Goal: Transaction & Acquisition: Obtain resource

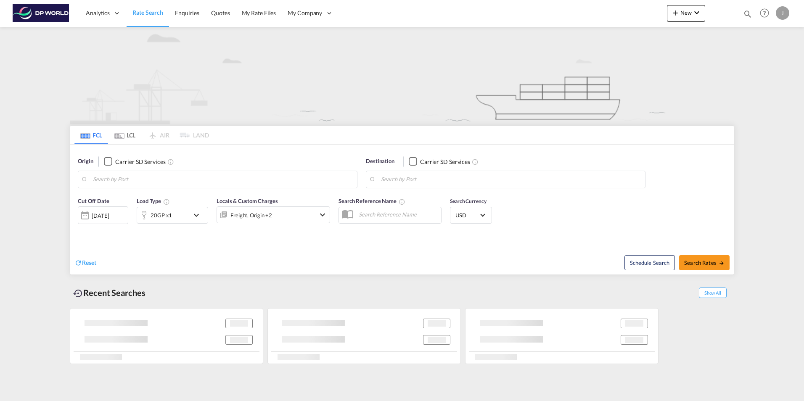
type input "[GEOGRAPHIC_DATA], [GEOGRAPHIC_DATA], USCHI"
type input "Manzanillo, PAMIT"
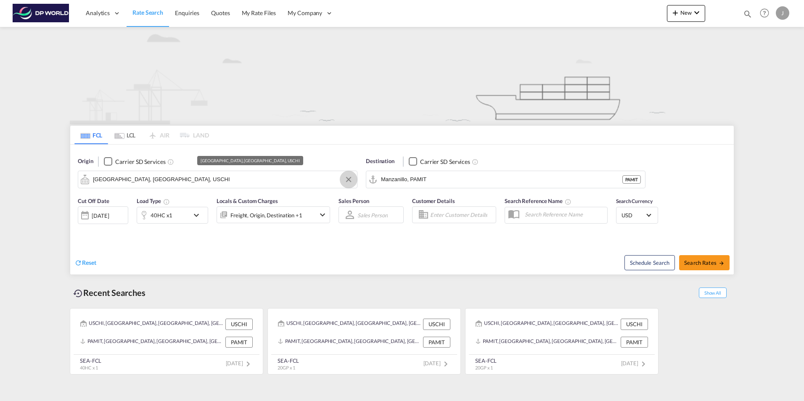
click at [351, 179] on button "Clear Input" at bounding box center [348, 179] width 13 height 13
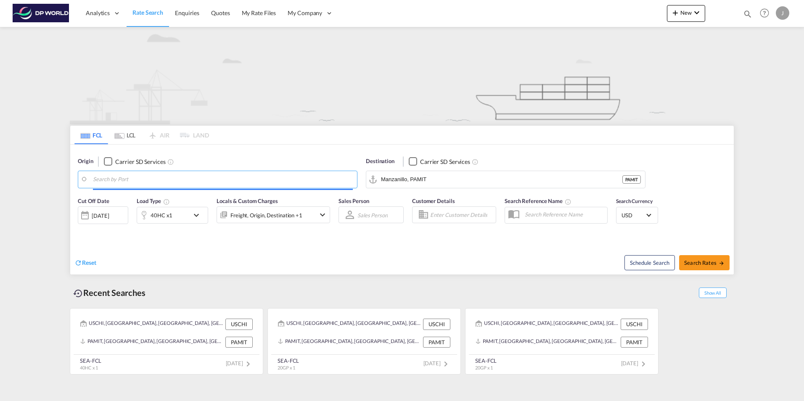
click at [119, 181] on input "Search by Port" at bounding box center [223, 179] width 260 height 13
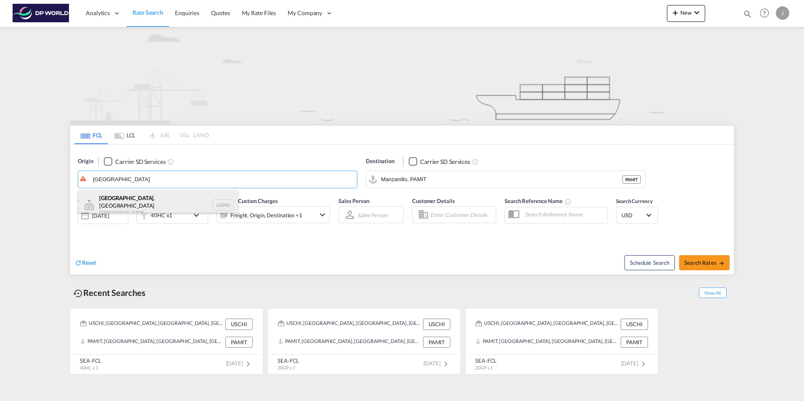
click at [105, 196] on div "[GEOGRAPHIC_DATA] , IN [GEOGRAPHIC_DATA] USIND" at bounding box center [158, 205] width 160 height 30
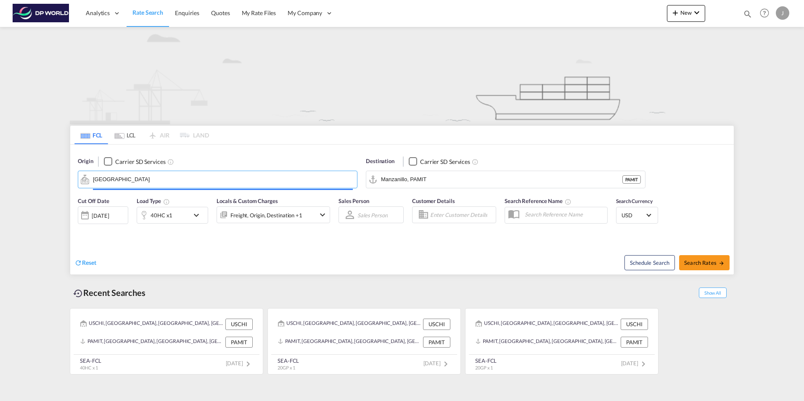
type input "[GEOGRAPHIC_DATA], [GEOGRAPHIC_DATA], USIND"
click at [454, 184] on input "Manzanillo, PAMIT" at bounding box center [511, 179] width 260 height 13
click at [637, 177] on button "Clear Input" at bounding box center [636, 179] width 13 height 13
click at [389, 179] on body "Analytics Dashboard Rate Search Enquiries Quotes My Rate Files My Company" at bounding box center [402, 200] width 804 height 401
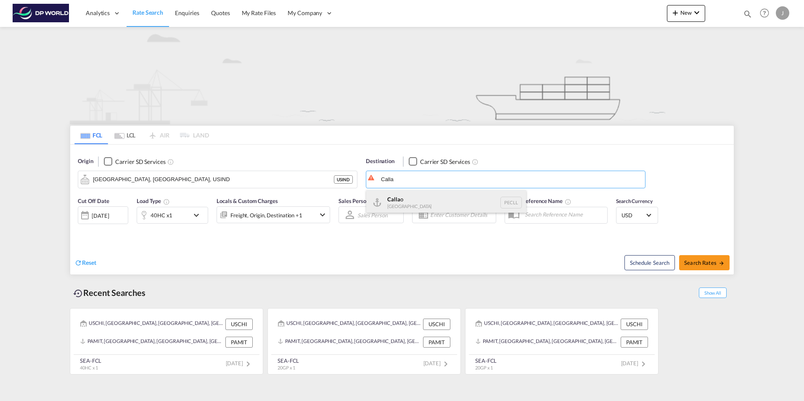
click at [410, 196] on div "Calla o [GEOGRAPHIC_DATA] PECLL" at bounding box center [446, 202] width 160 height 25
type input "Callao, PECLL"
click at [83, 217] on div at bounding box center [84, 215] width 13 height 17
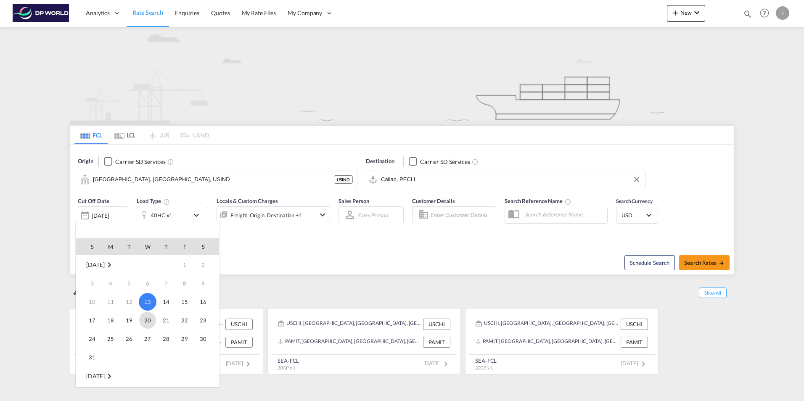
click at [148, 320] on span "20" at bounding box center [147, 320] width 17 height 17
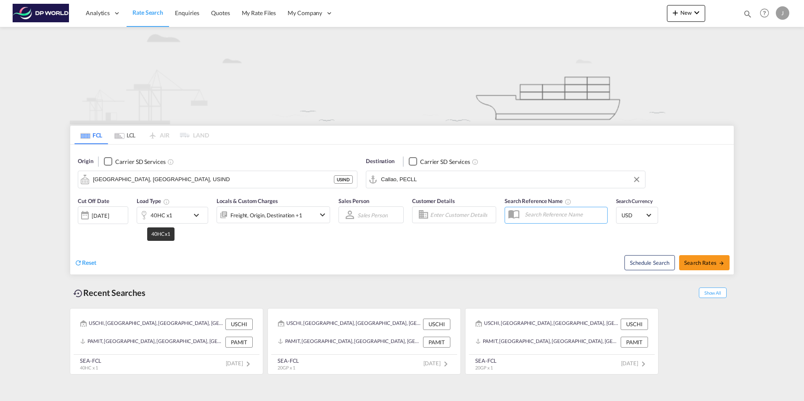
click at [168, 216] on div "40HC x1" at bounding box center [161, 215] width 22 height 12
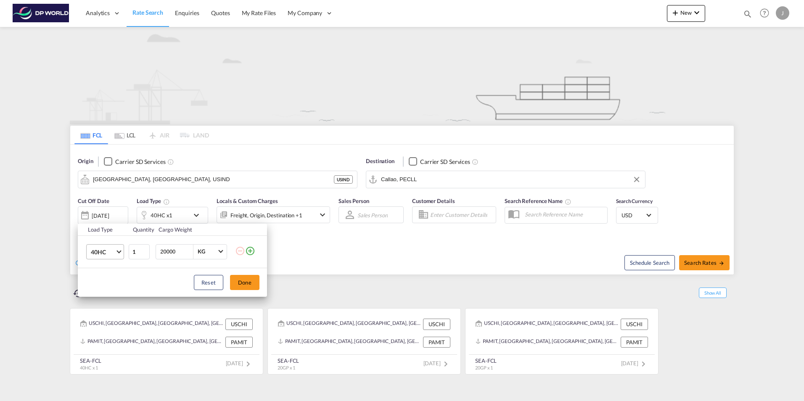
click at [113, 255] on span "40HC" at bounding box center [103, 252] width 24 height 8
click at [107, 210] on md-option "20GP" at bounding box center [112, 211] width 57 height 20
click at [243, 280] on button "Done" at bounding box center [244, 282] width 29 height 15
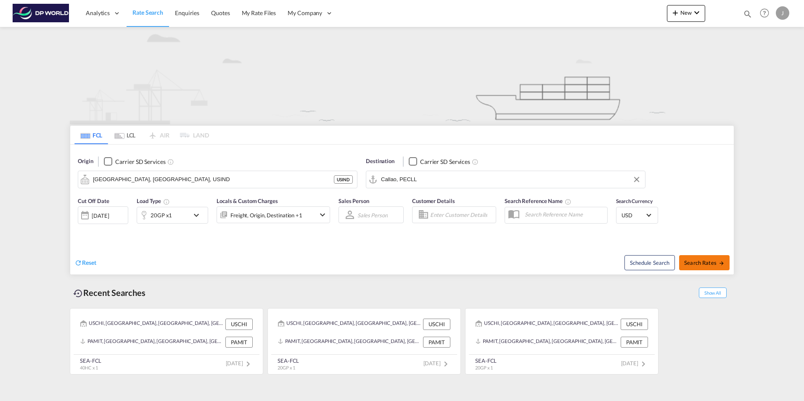
click at [700, 262] on span "Search Rates" at bounding box center [704, 262] width 40 height 7
type input "USIND to PECLL / [DATE]"
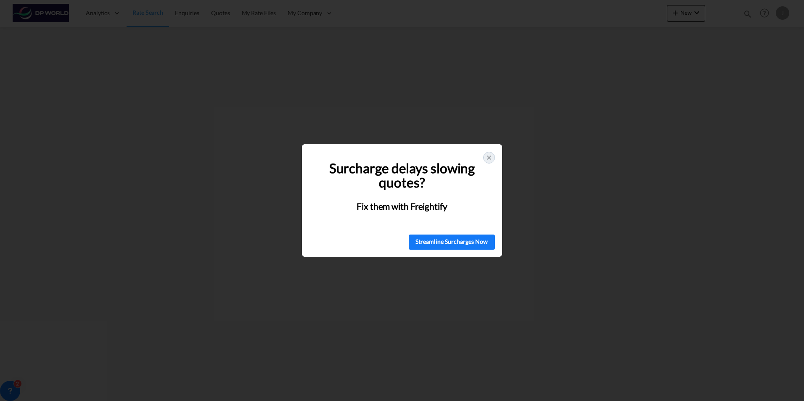
click at [487, 158] on icon at bounding box center [488, 157] width 7 height 7
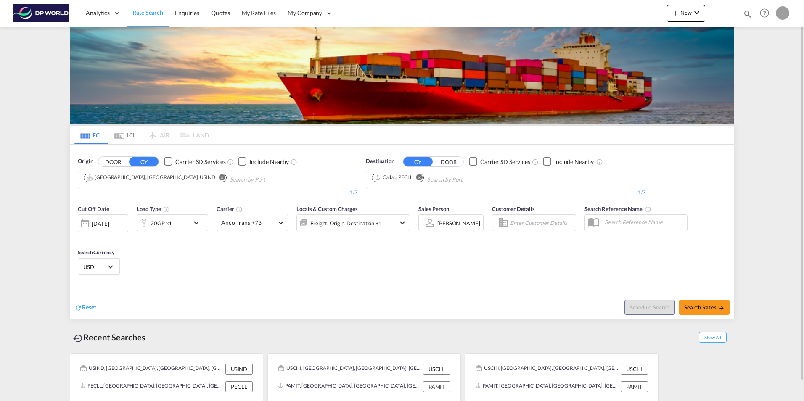
click at [84, 225] on div at bounding box center [84, 223] width 13 height 17
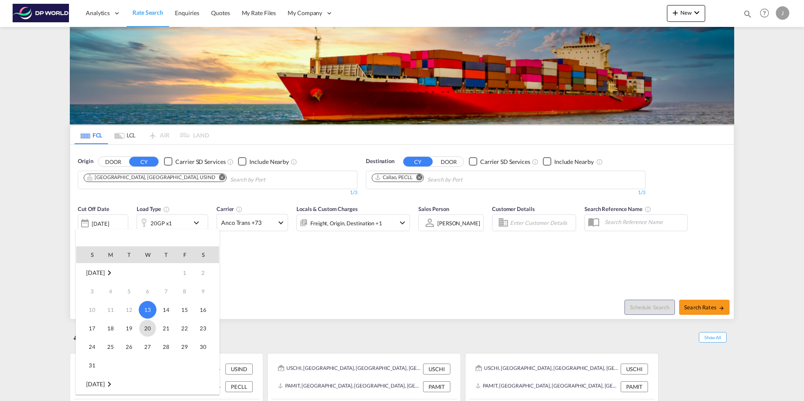
click at [149, 328] on span "20" at bounding box center [147, 328] width 17 height 17
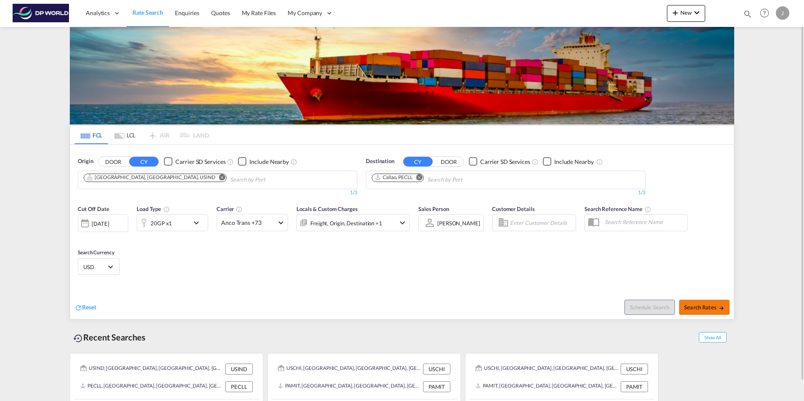
click at [700, 309] on span "Search Rates" at bounding box center [704, 307] width 40 height 7
type input "USIND to PECLL / [DATE]"
